Goal: Transaction & Acquisition: Obtain resource

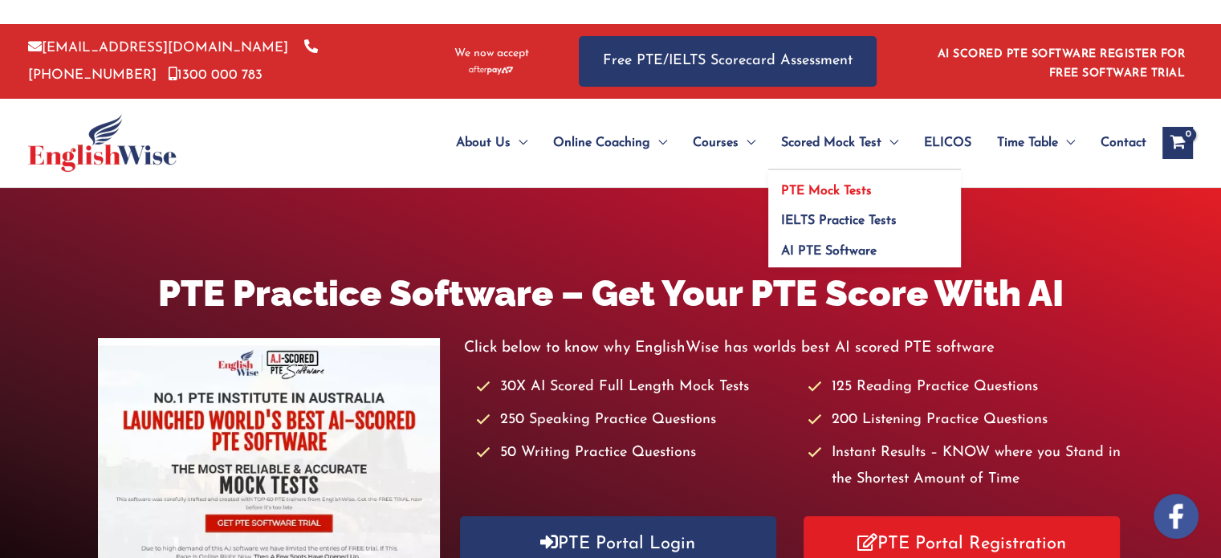
click at [825, 195] on span "PTE Mock Tests" at bounding box center [826, 191] width 91 height 13
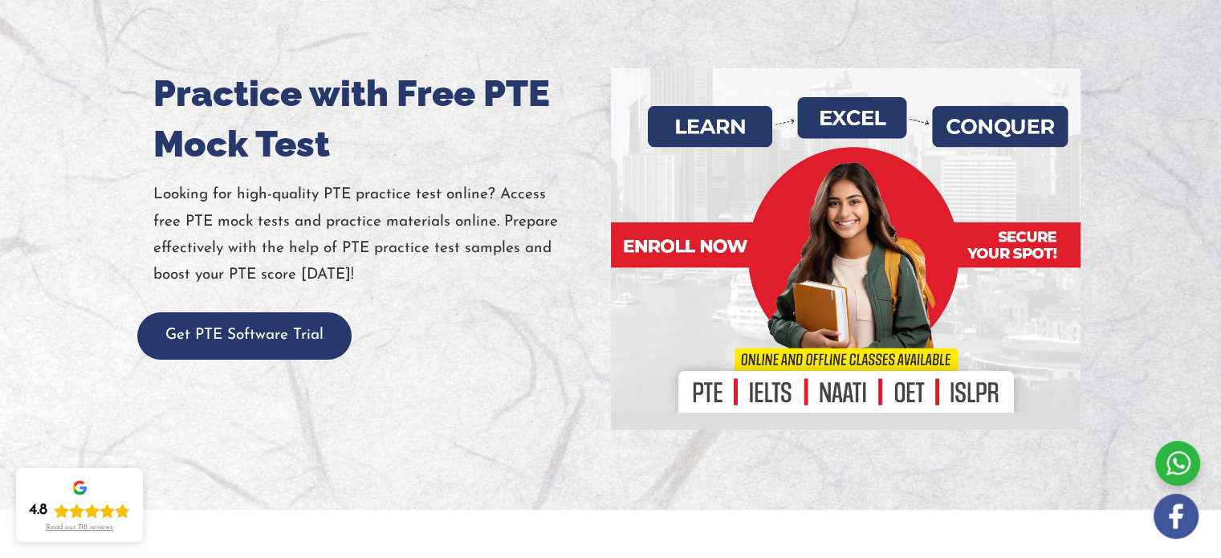
scroll to position [144, 0]
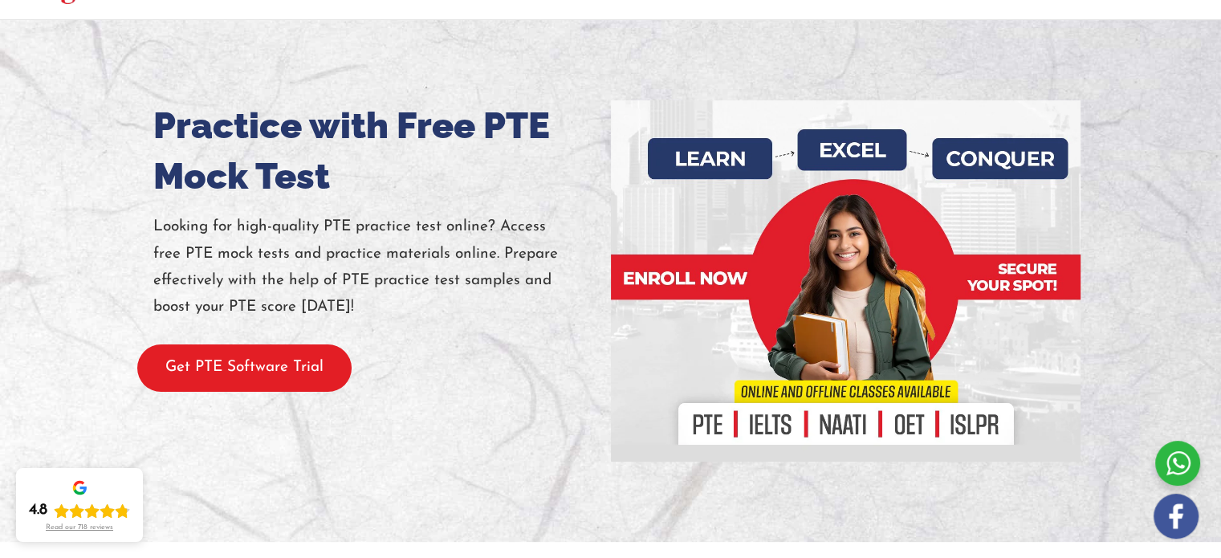
click at [273, 359] on button "Get PTE Software Trial" at bounding box center [244, 367] width 214 height 47
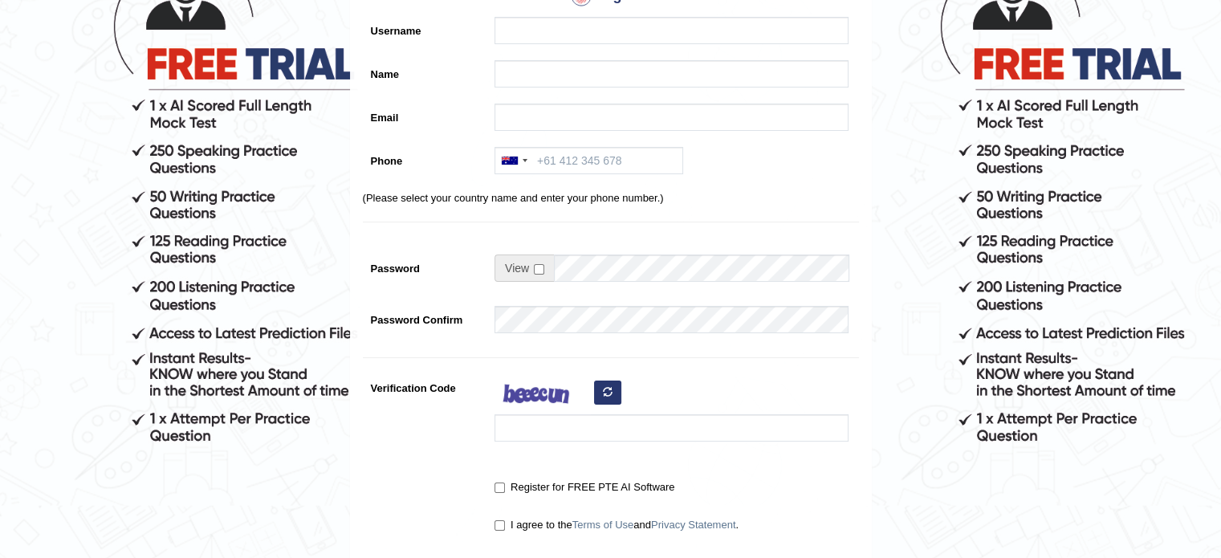
scroll to position [174, 0]
